Goal: Information Seeking & Learning: Find specific fact

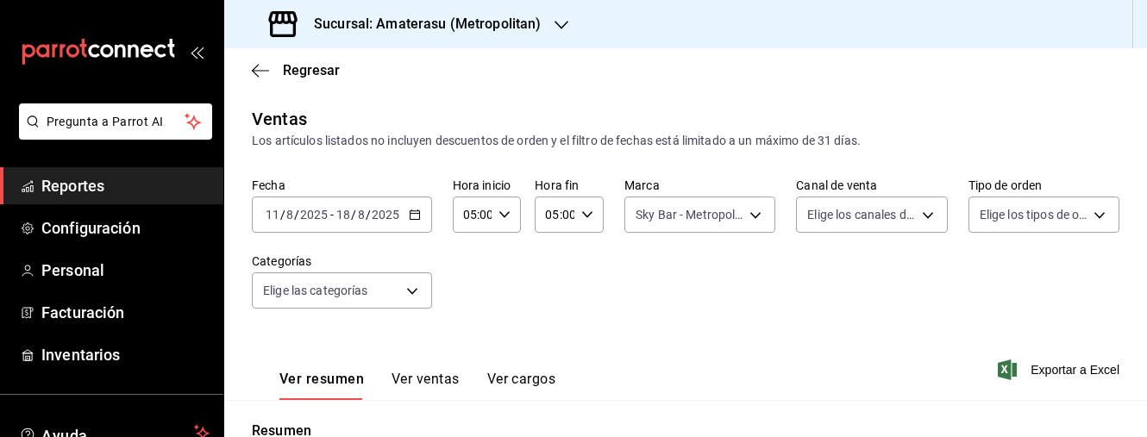
scroll to position [119, 0]
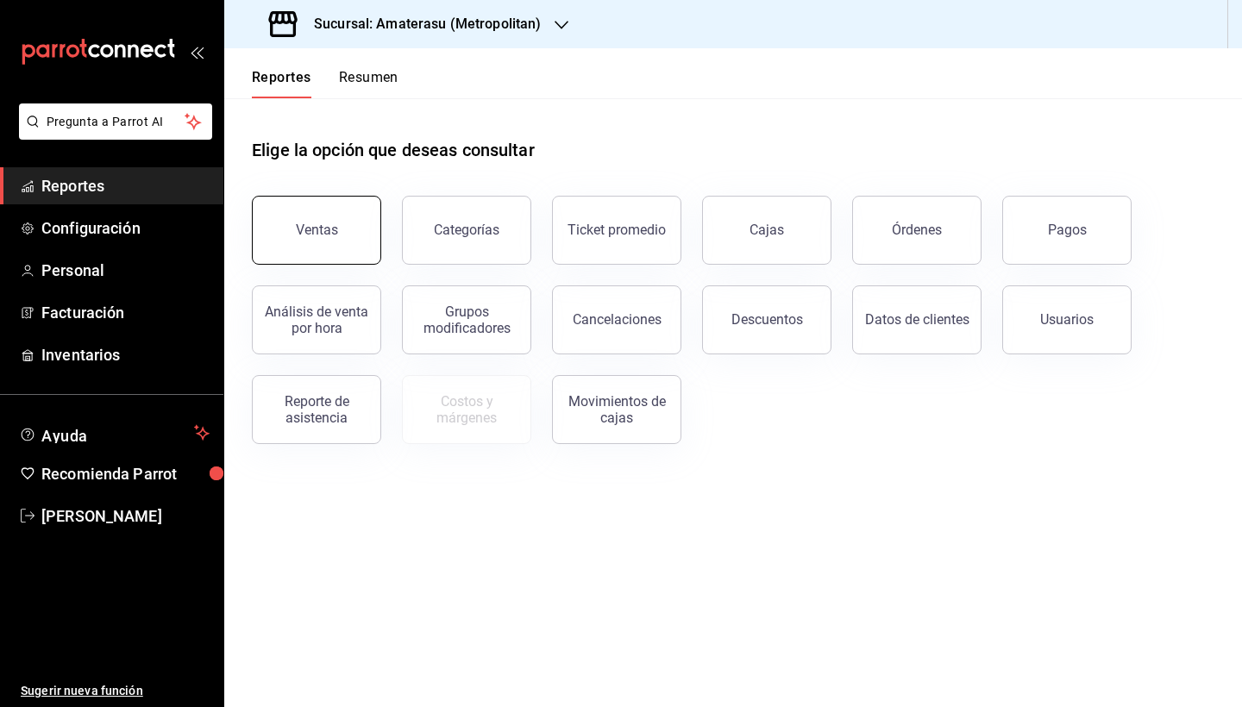
click at [331, 241] on button "Ventas" at bounding box center [316, 230] width 129 height 69
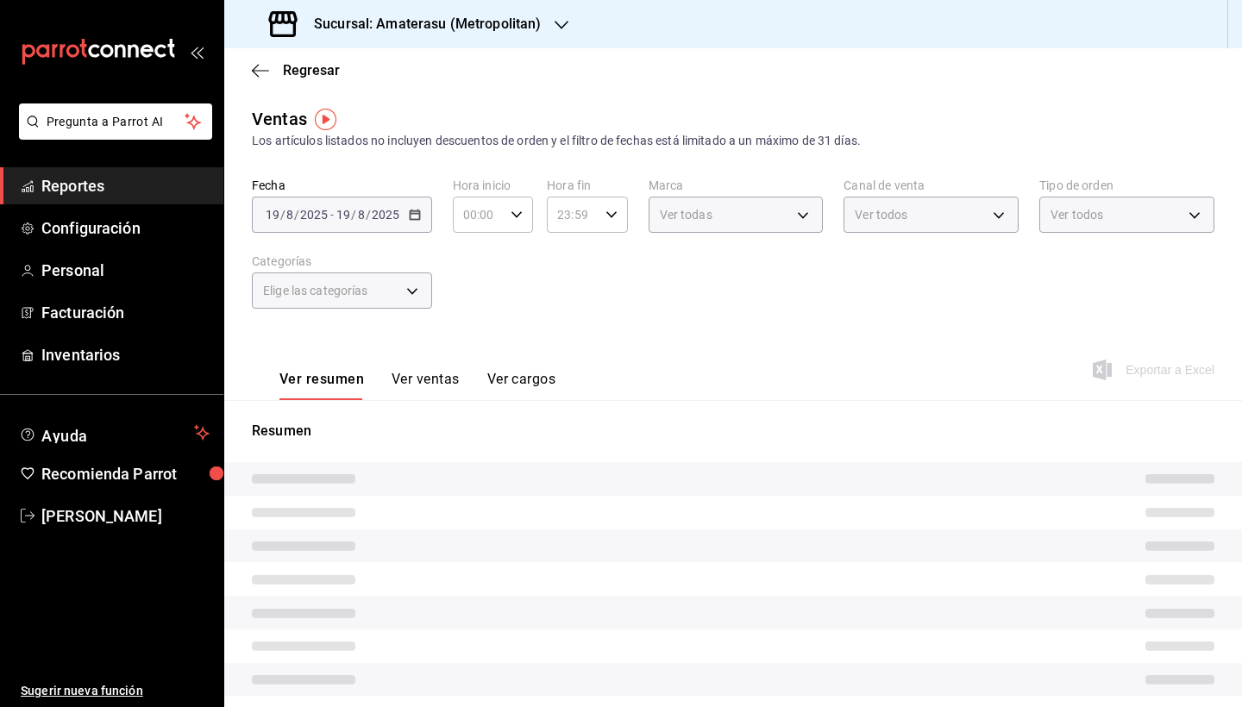
type input "05:00"
click at [567, 19] on div "Sucursal: Amaterasu (Metropolitan)" at bounding box center [406, 24] width 337 height 48
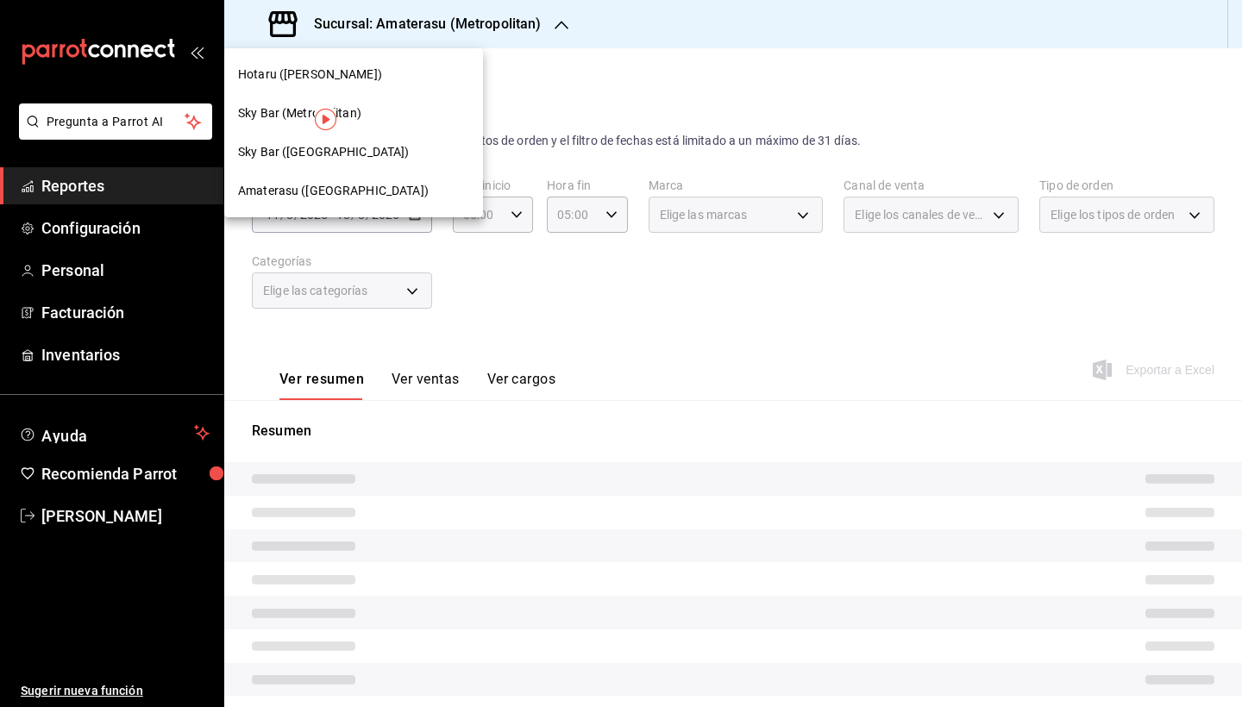
click at [648, 110] on div at bounding box center [621, 353] width 1242 height 707
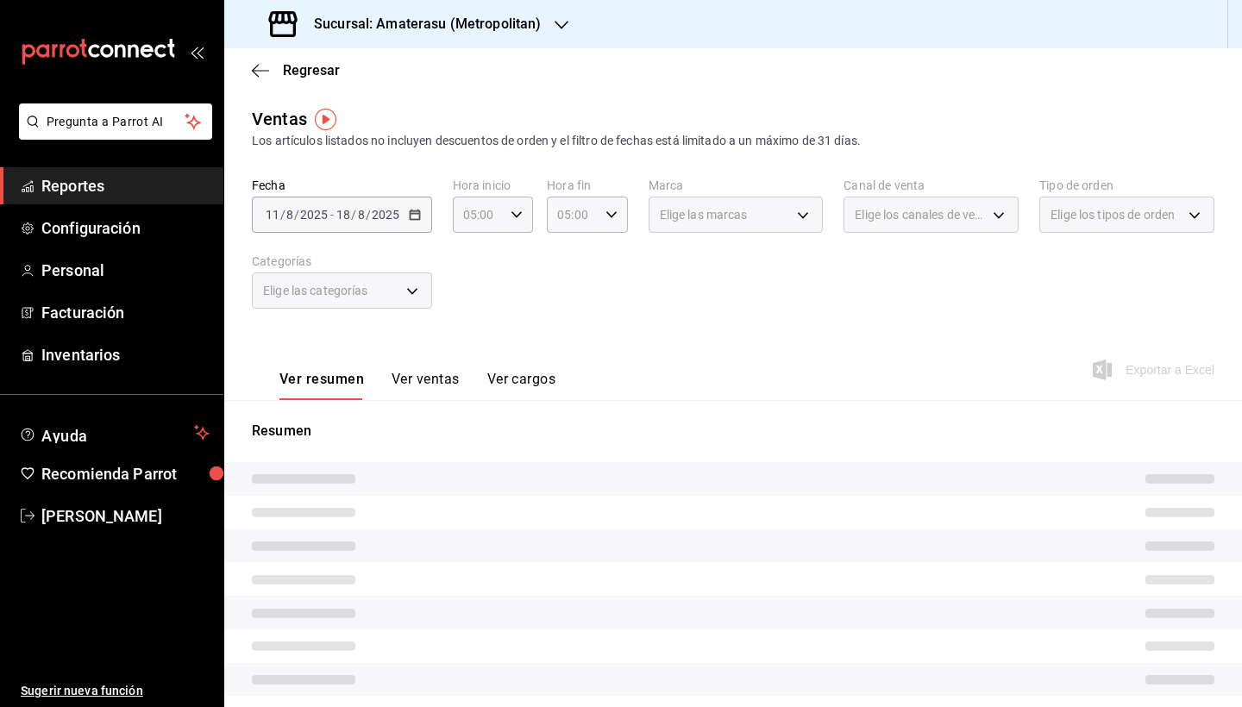
click at [561, 29] on icon "button" at bounding box center [562, 25] width 14 height 14
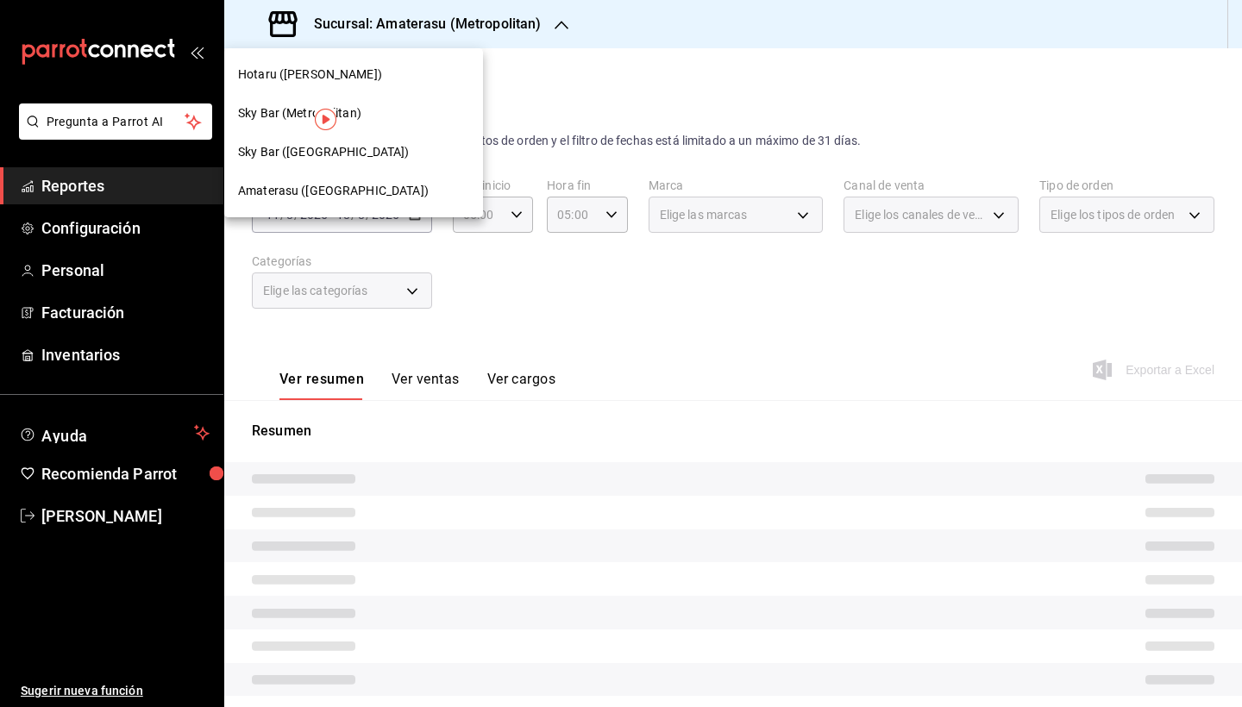
click at [407, 186] on div "Amaterasu ([GEOGRAPHIC_DATA])" at bounding box center [353, 191] width 231 height 18
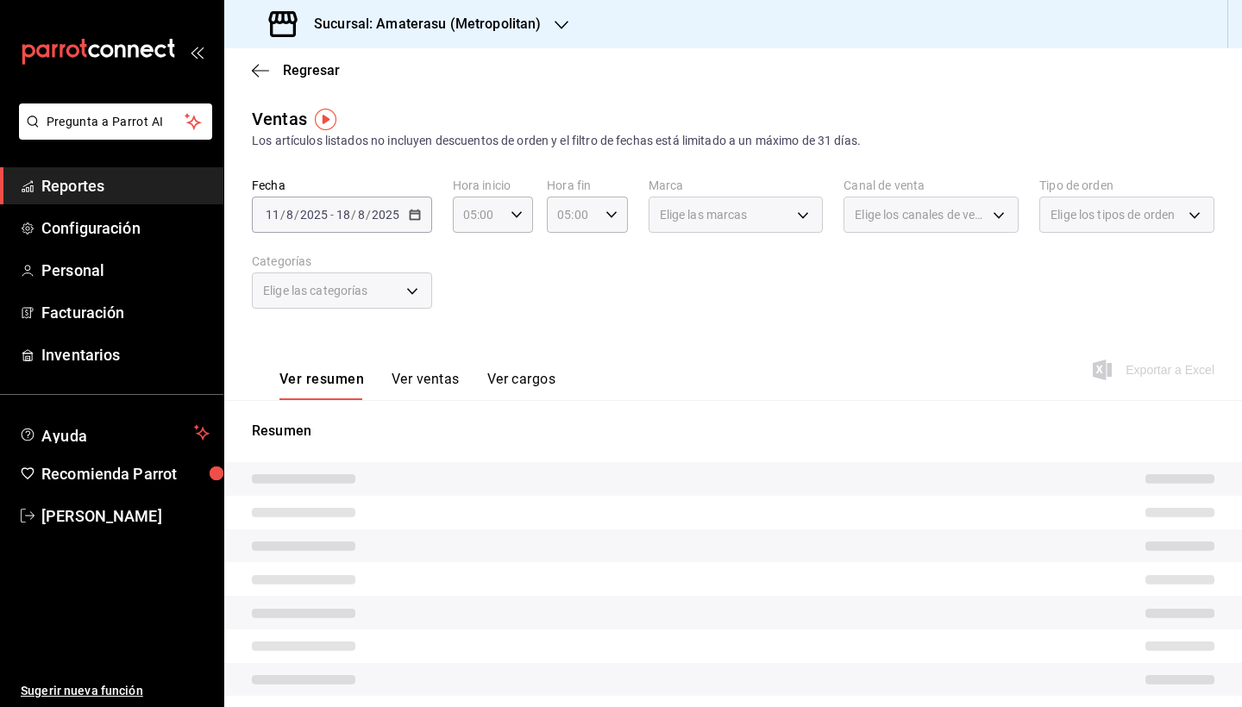
click at [496, 356] on div "Ver resumen Ver ventas Ver cargos" at bounding box center [404, 375] width 304 height 50
click at [496, 307] on div "Fecha [DATE] [DATE] - [DATE] [DATE] Hora inicio 05:00 Hora inicio Hora fin 05:0…" at bounding box center [733, 254] width 962 height 152
click at [443, 247] on div "Fecha [DATE] [DATE] - [DATE] [DATE] Hora inicio 05:00 Hora inicio Hora fin 05:0…" at bounding box center [733, 254] width 962 height 152
click at [473, 275] on div "Fecha [DATE] [DATE] - [DATE] [DATE] Hora inicio 05:00 Hora inicio Hora fin 05:0…" at bounding box center [733, 254] width 962 height 152
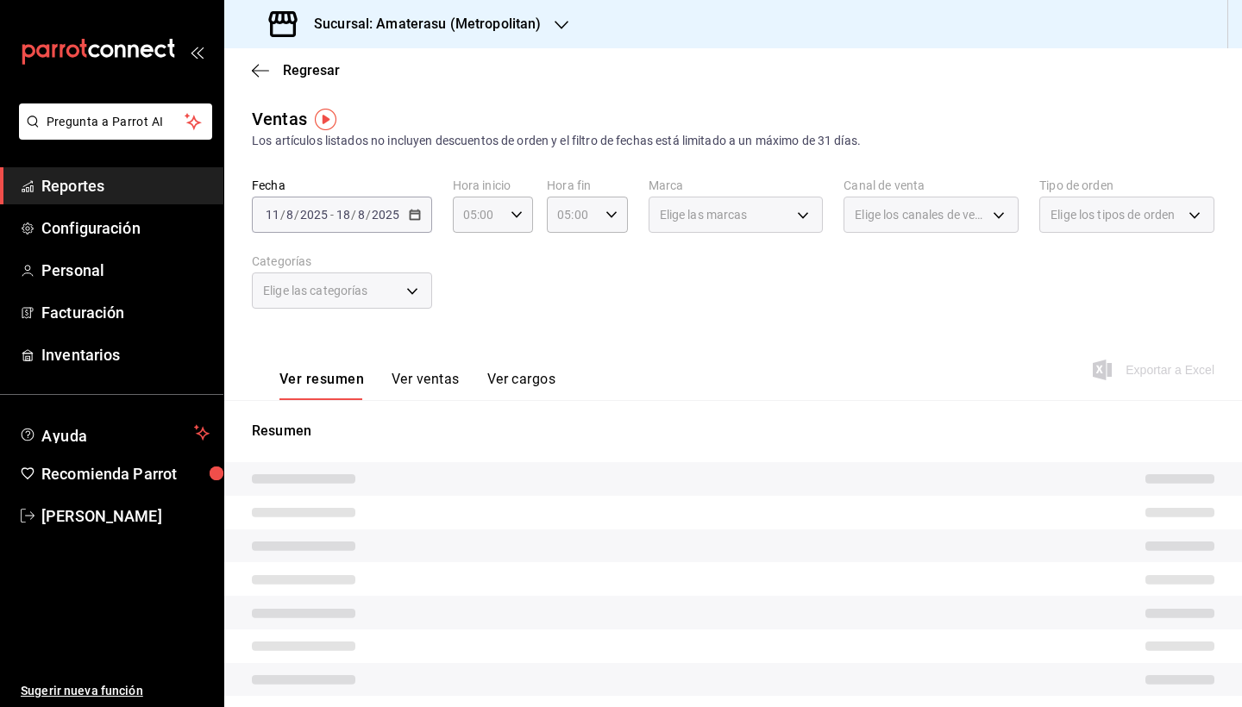
click at [477, 267] on div "Fecha [DATE] [DATE] - [DATE] [DATE] Hora inicio 05:00 Hora inicio Hora fin 05:0…" at bounding box center [733, 254] width 962 height 152
click at [467, 300] on div "Fecha [DATE] [DATE] - [DATE] [DATE] Hora inicio 05:00 Hora inicio Hora fin 05:0…" at bounding box center [733, 254] width 962 height 152
click at [446, 249] on div "Fecha [DATE] [DATE] - [DATE] [DATE] Hora inicio 05:00 Hora inicio Hora fin 05:0…" at bounding box center [733, 254] width 962 height 152
click at [673, 409] on div "Resumen" at bounding box center [733, 592] width 1018 height 384
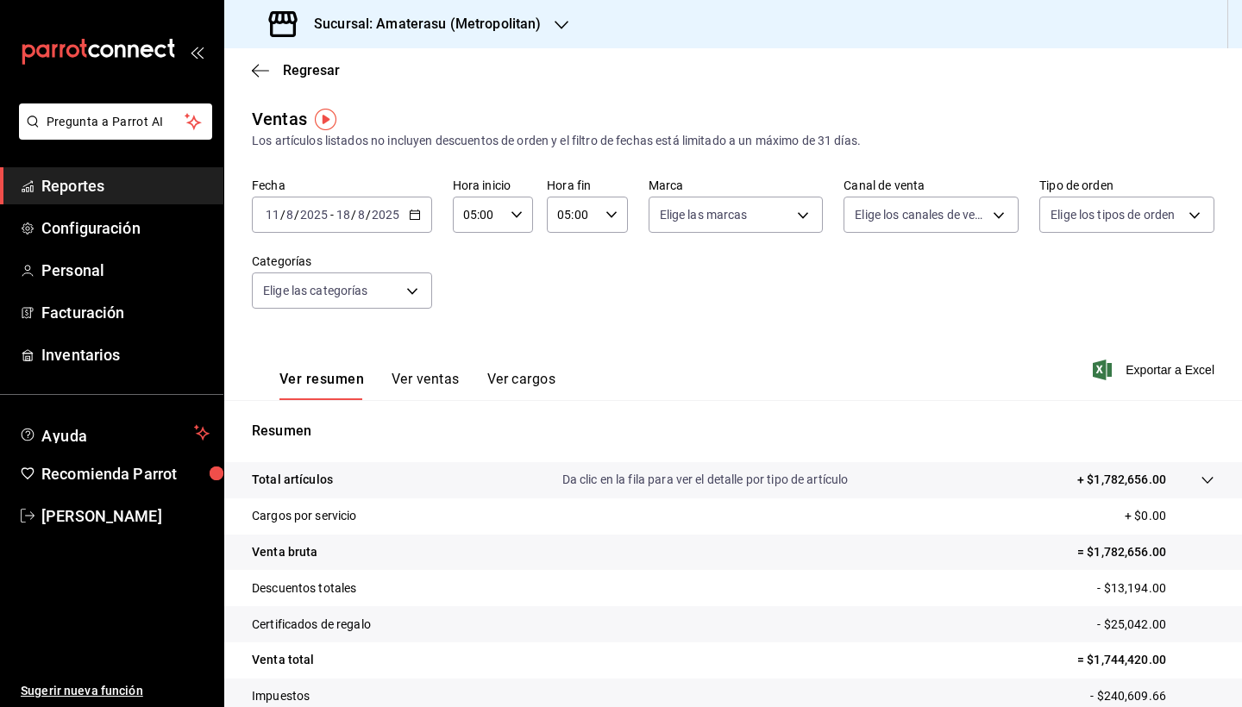
click at [673, 341] on div "Ver resumen Ver ventas Ver cargos Exportar a Excel" at bounding box center [733, 364] width 1018 height 71
click at [579, 248] on div "Fecha [DATE] [DATE] - [DATE] [DATE] Hora inicio 05:00 Hora inicio Hora fin 05:0…" at bounding box center [733, 254] width 962 height 152
click at [555, 278] on div "Fecha [DATE] [DATE] - [DATE] [DATE] Hora inicio 05:00 Hora inicio Hora fin 05:0…" at bounding box center [733, 254] width 962 height 152
click at [415, 219] on \(Stroke\) "button" at bounding box center [415, 214] width 10 height 9
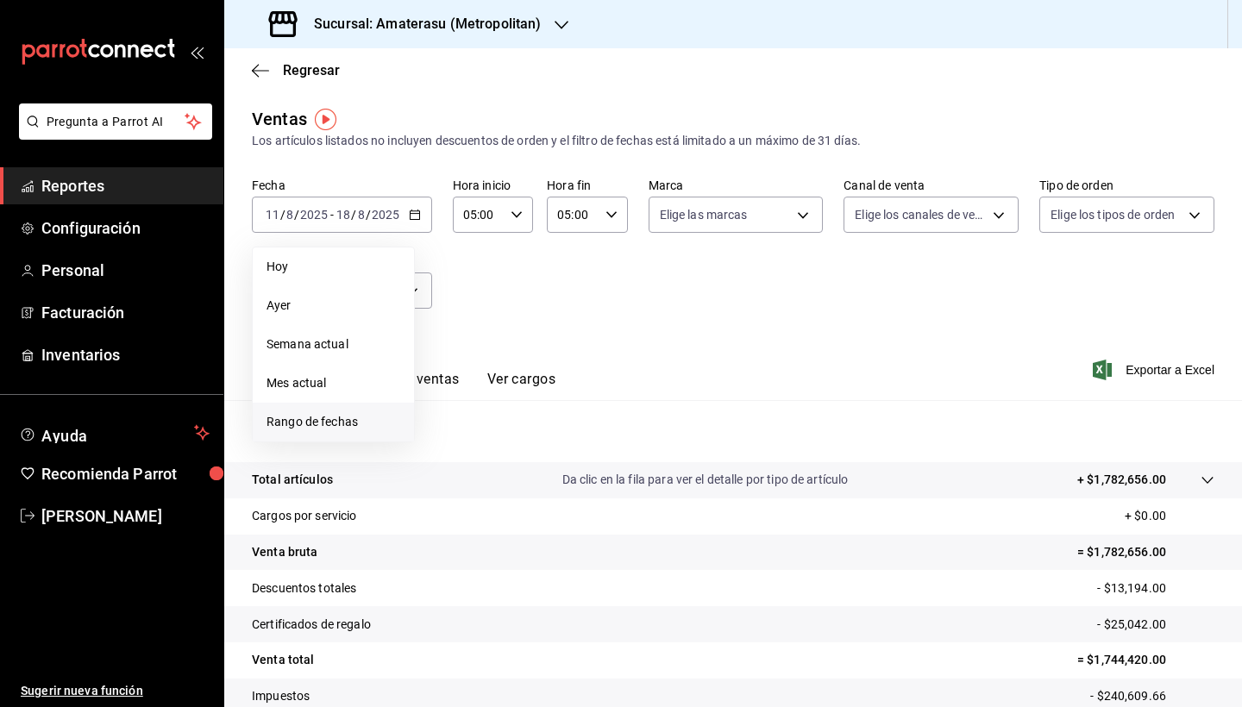
click at [375, 415] on span "Rango de fechas" at bounding box center [333, 422] width 134 height 18
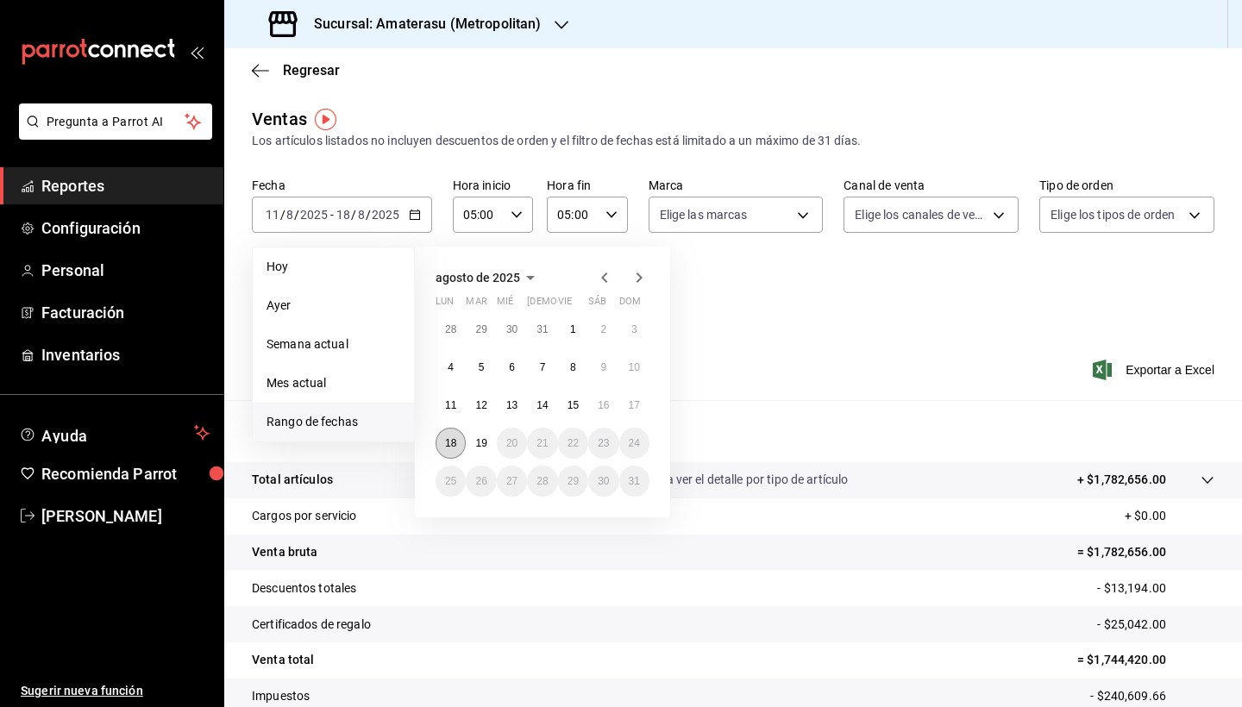
click at [451, 436] on button "18" at bounding box center [450, 443] width 30 height 31
click at [486, 436] on abbr "19" at bounding box center [480, 443] width 11 height 12
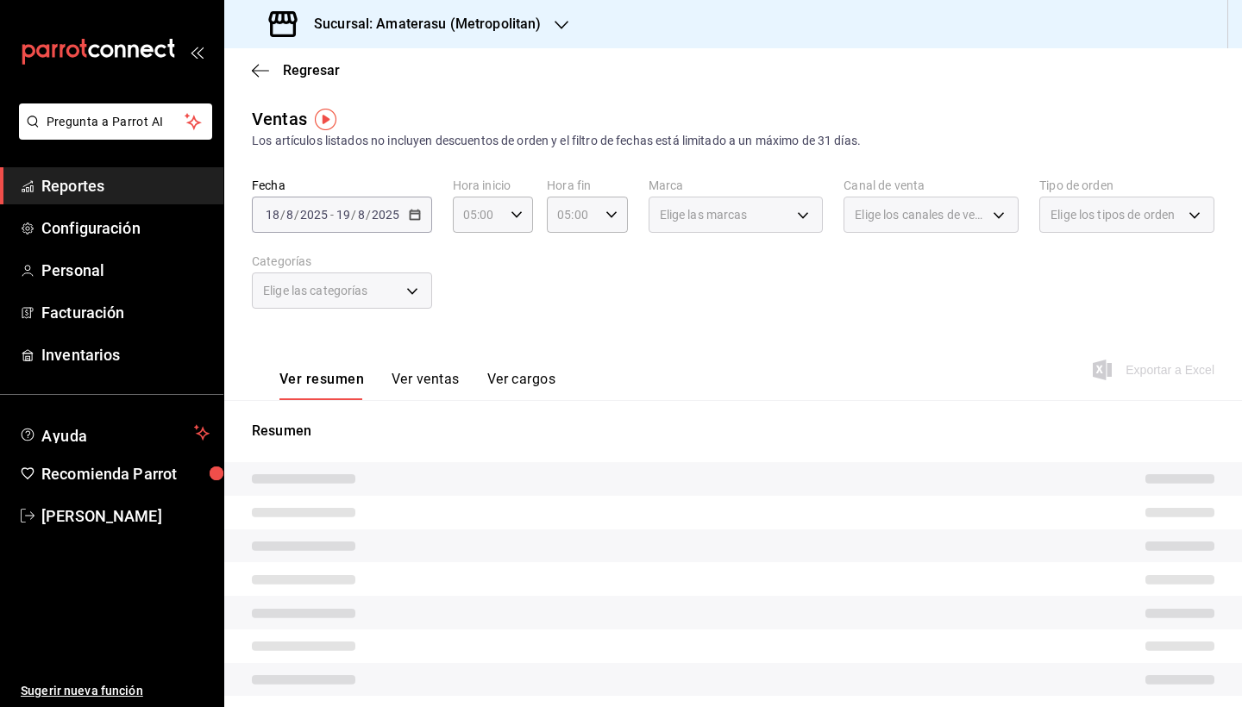
click at [528, 424] on p "Resumen" at bounding box center [733, 431] width 962 height 21
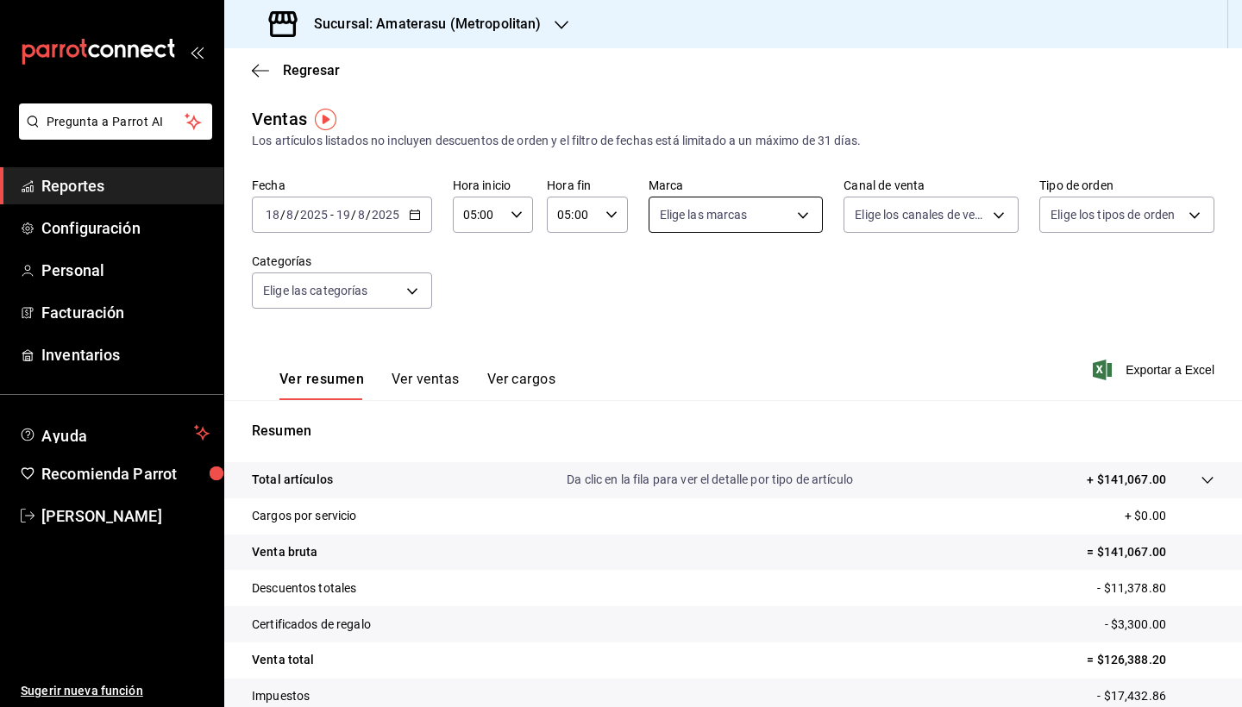
click at [806, 218] on body "Pregunta a Parrot AI Reportes Configuración Personal Facturación Inventarios Ay…" at bounding box center [621, 353] width 1242 height 707
click at [672, 341] on input "checkbox" at bounding box center [667, 340] width 16 height 16
checkbox input "true"
type input "e4cd7fcb-d45b-43ae-a99f-ad4ccfcd9032"
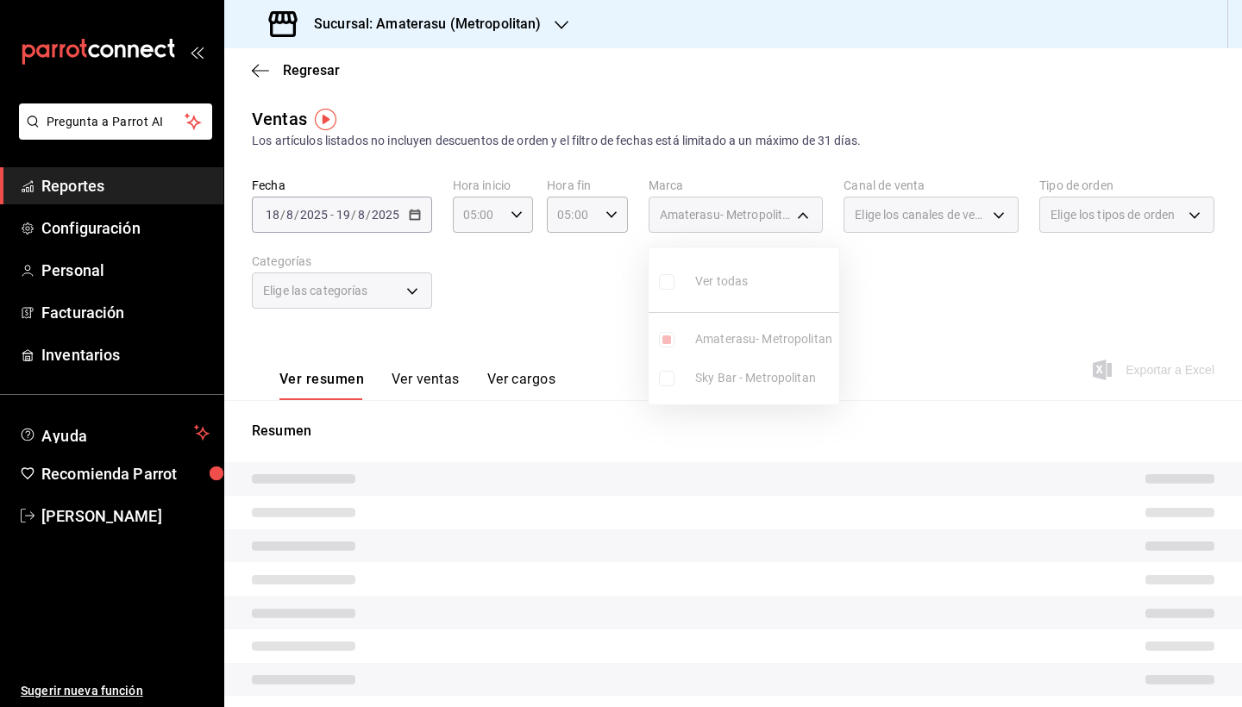
click at [853, 436] on div at bounding box center [621, 353] width 1242 height 707
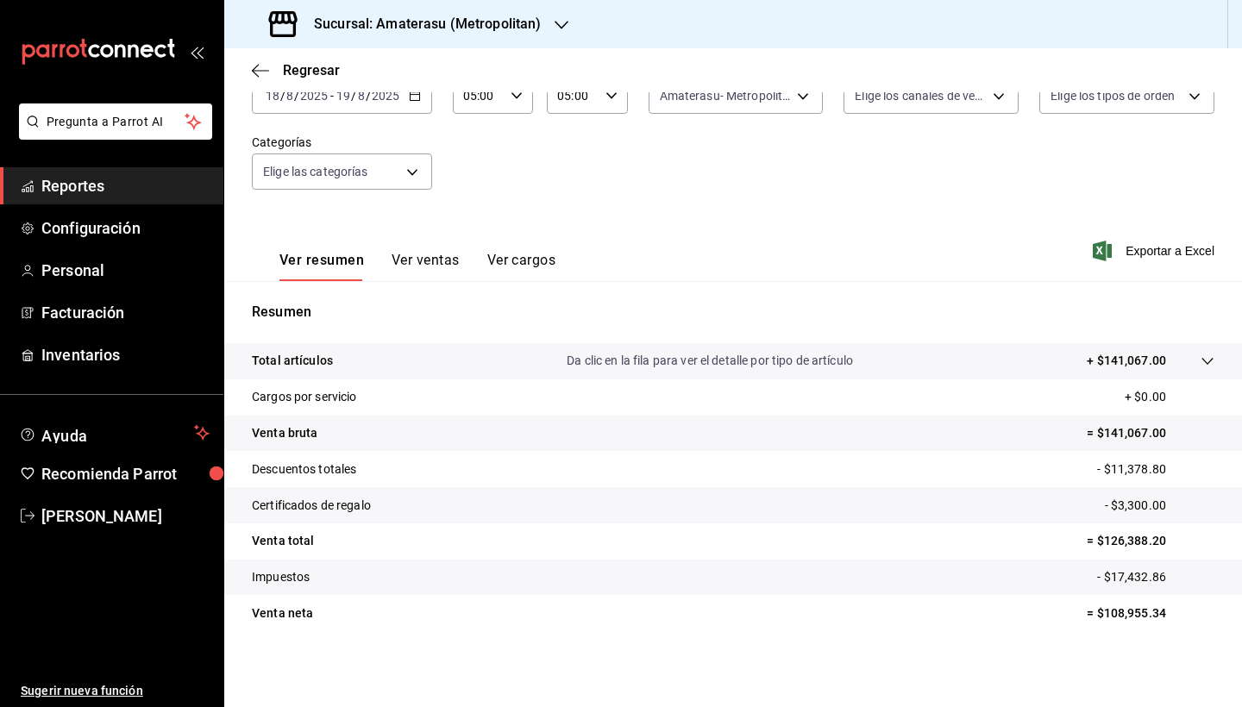
scroll to position [119, 0]
click at [927, 436] on tr "Venta total = $126,388.20" at bounding box center [733, 541] width 1018 height 36
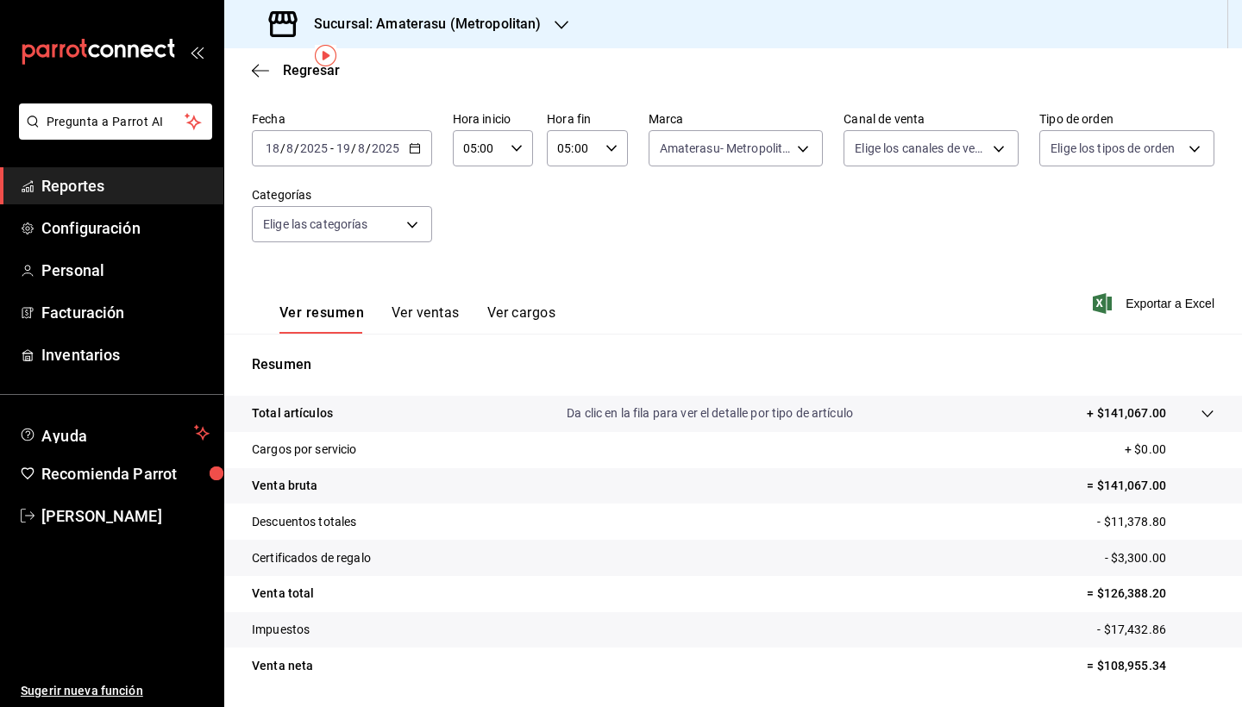
scroll to position [72, 0]
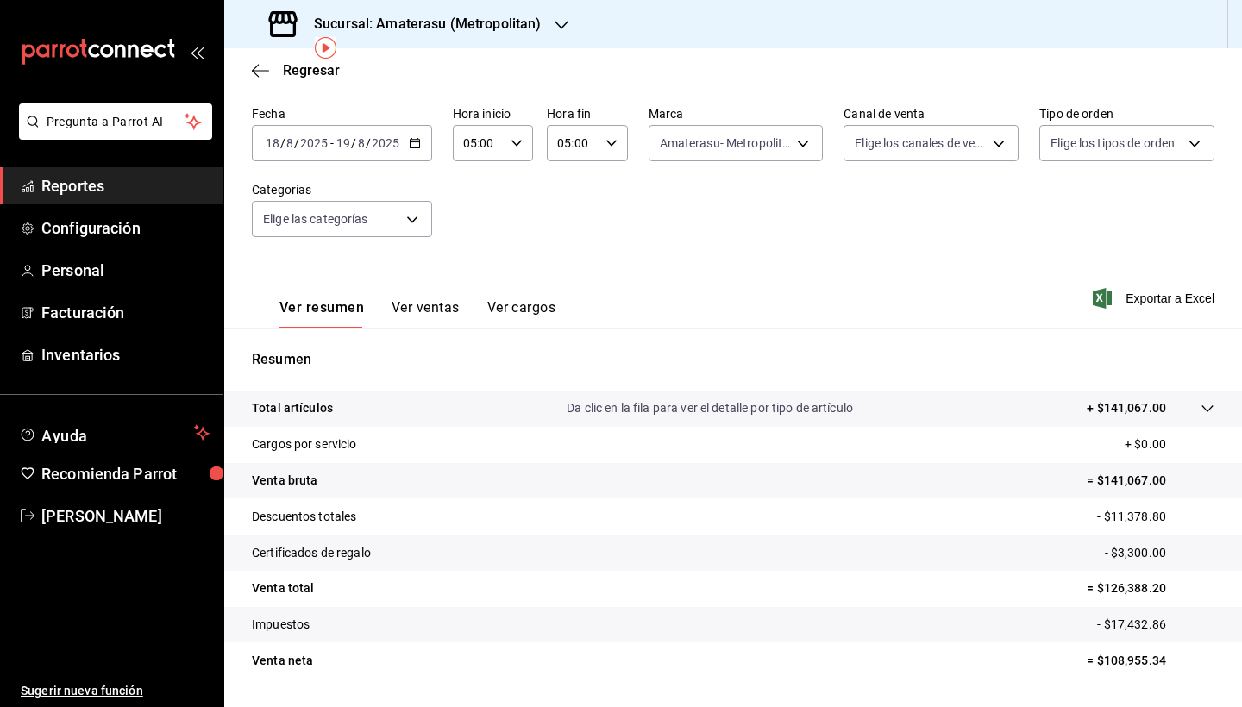
click at [1096, 436] on p "= $108,955.34" at bounding box center [1151, 661] width 128 height 18
drag, startPoint x: 1089, startPoint y: 661, endPoint x: 1165, endPoint y: 658, distance: 75.9
click at [1146, 436] on p "= $108,955.34" at bounding box center [1151, 661] width 128 height 18
copy p "108,955.34"
